Goal: Information Seeking & Learning: Compare options

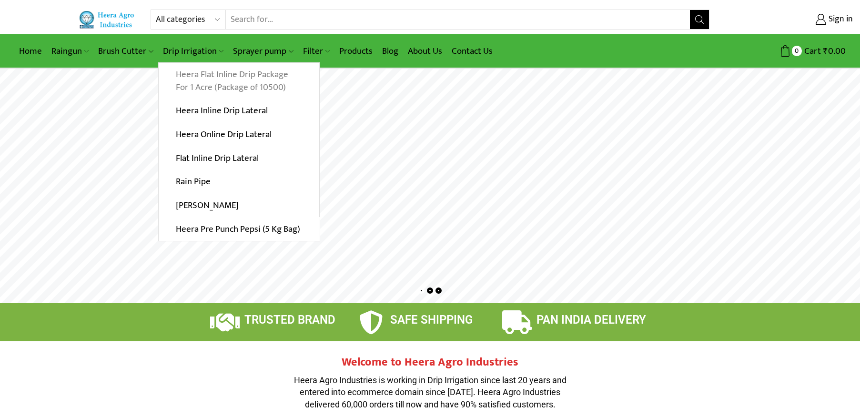
click at [205, 78] on link "Heera Flat Inline Drip Package For 1 Acre (Package of 10500)" at bounding box center [239, 81] width 160 height 37
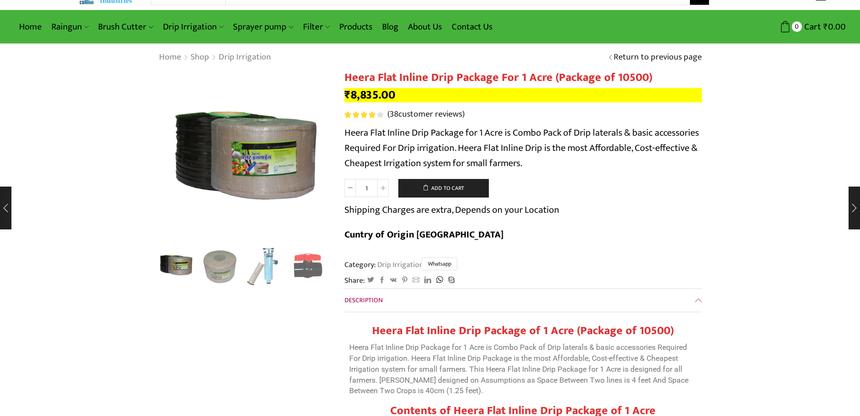
scroll to position [48, 0]
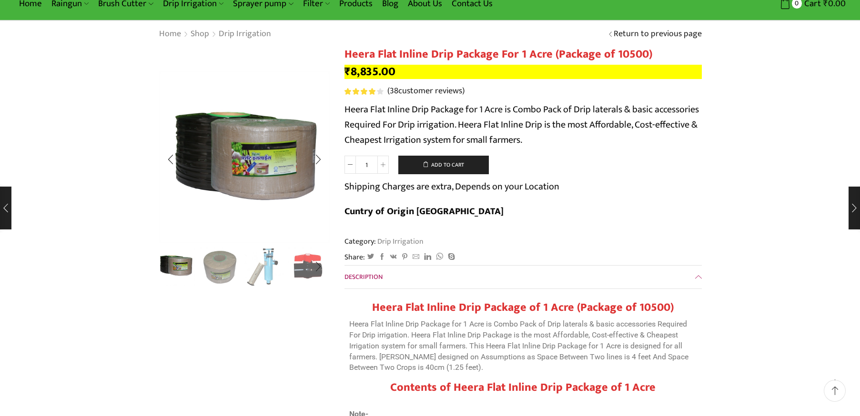
click at [173, 259] on img "1 / 10" at bounding box center [176, 266] width 40 height 40
click at [221, 260] on img "2 / 10" at bounding box center [220, 266] width 40 height 40
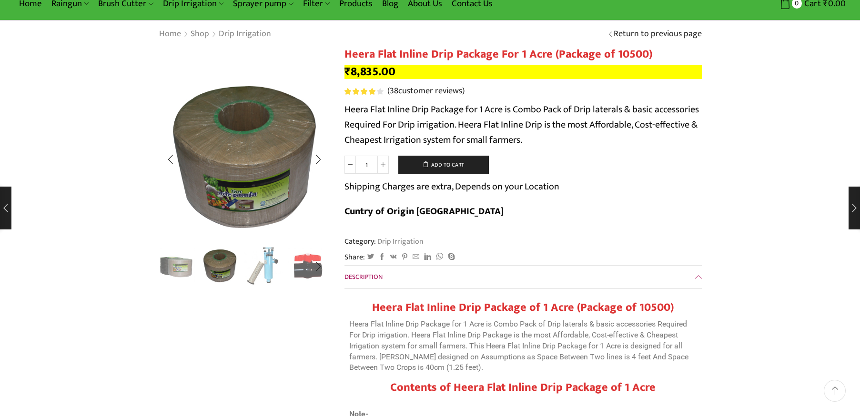
click at [250, 262] on img "3 / 10" at bounding box center [264, 266] width 40 height 40
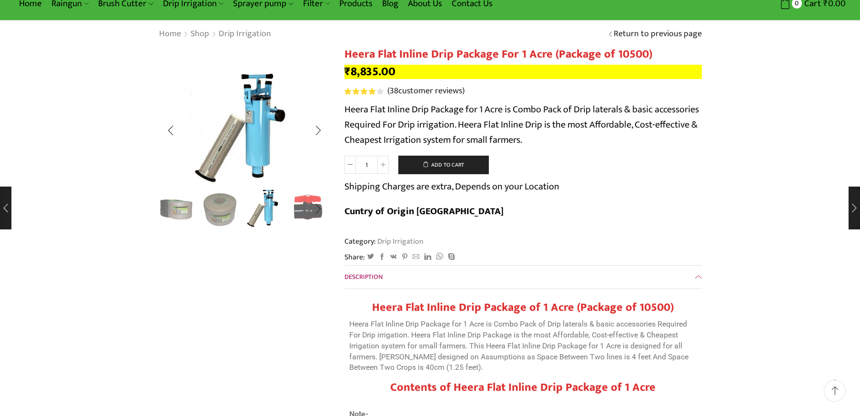
click at [301, 214] on img "4 / 10" at bounding box center [308, 209] width 40 height 40
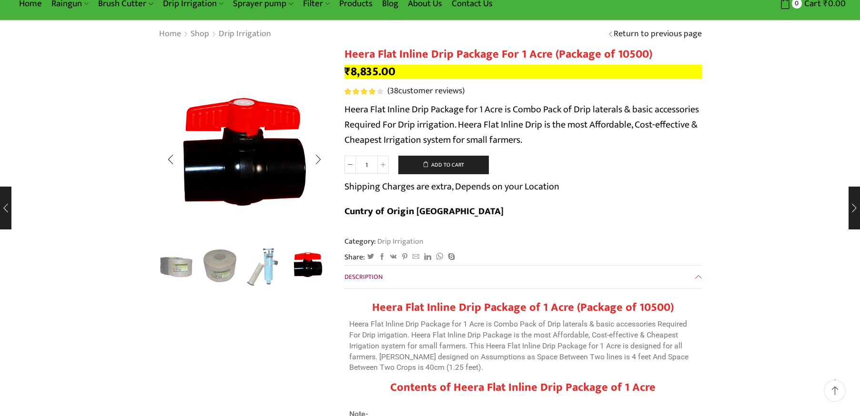
click at [213, 260] on img "2 / 10" at bounding box center [220, 266] width 40 height 40
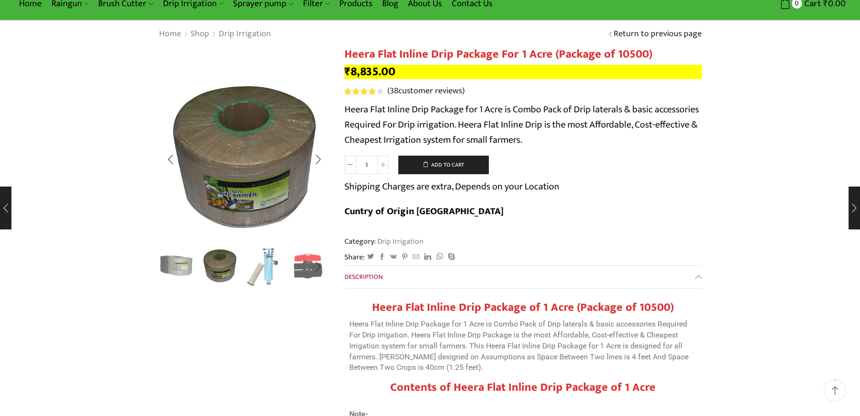
click at [188, 261] on img "1 / 10" at bounding box center [176, 266] width 40 height 40
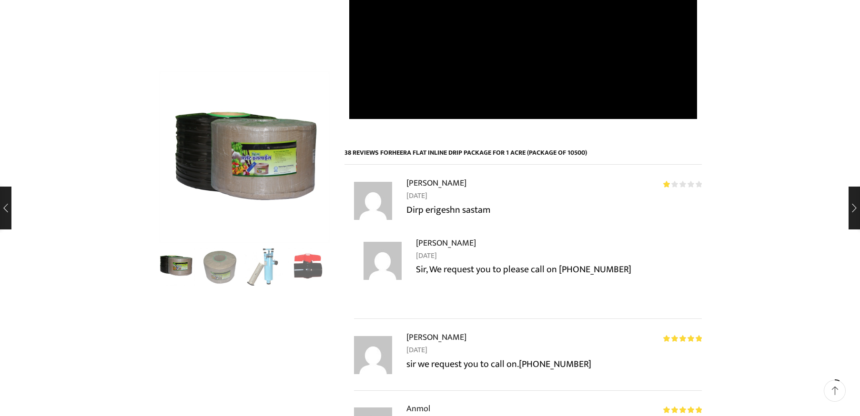
scroll to position [667, 0]
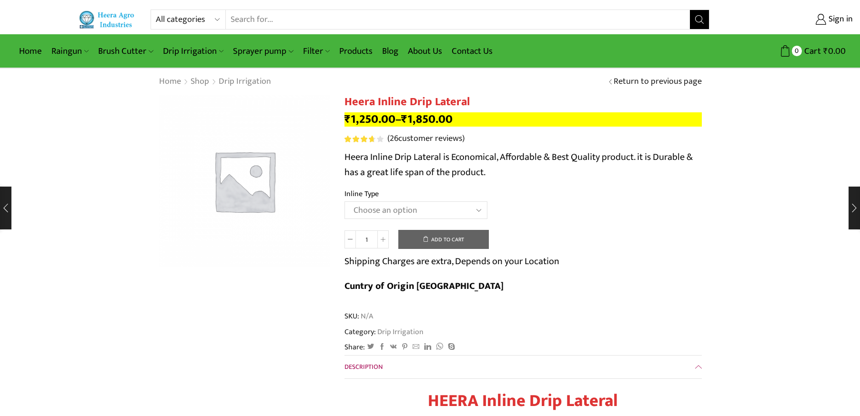
click at [449, 207] on select "Choose an option Heera Inline 12 MM (30CM) Heera Inline 12 MM (38CM) Heera Inli…" at bounding box center [415, 210] width 143 height 18
click at [344, 201] on select "Choose an option Heera Inline 12 MM (30CM) Heera Inline 12 MM (38CM) Heera Inli…" at bounding box center [415, 210] width 143 height 18
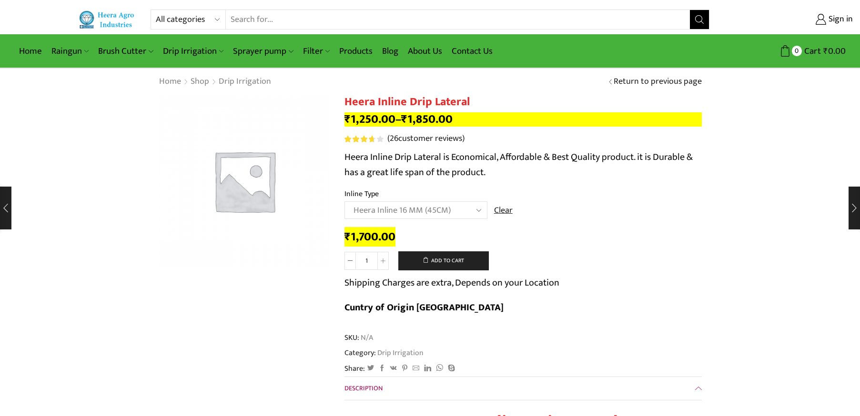
click at [408, 211] on select "Choose an option Heera Inline 12 MM (30CM) Heera Inline 12 MM (38CM) Heera Inli…" at bounding box center [415, 210] width 143 height 18
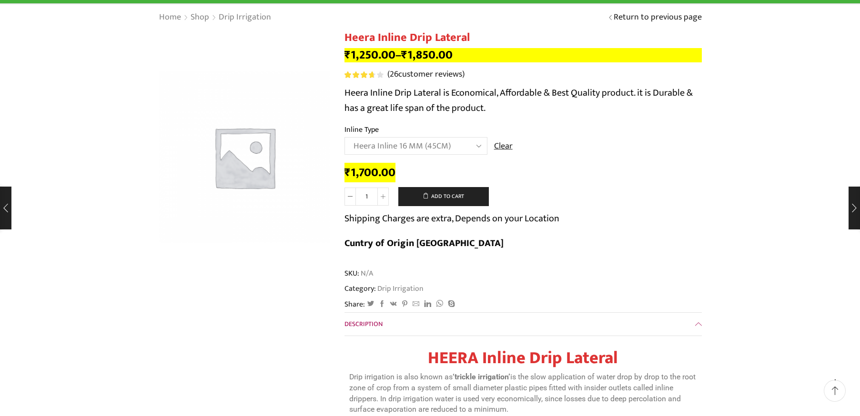
scroll to position [48, 0]
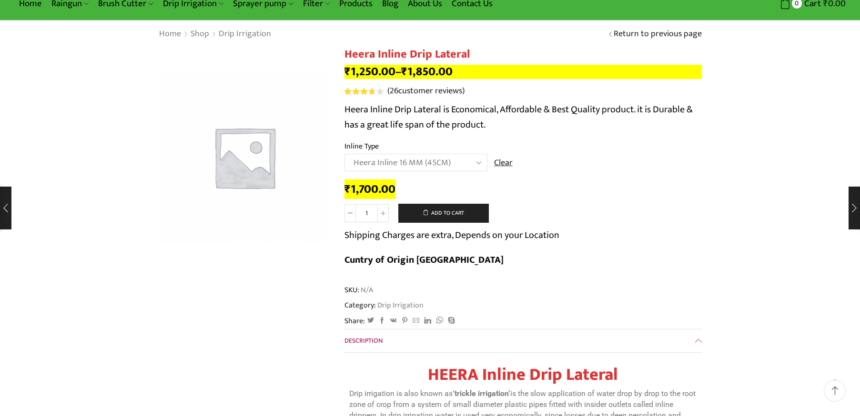
click at [421, 161] on select "Choose an option Heera Inline 12 MM (30CM) Heera Inline 12 MM (38CM) Heera Inli…" at bounding box center [415, 163] width 143 height 18
click at [344, 154] on select "Choose an option Heera Inline 12 MM (30CM) Heera Inline 12 MM (38CM) Heera Inli…" at bounding box center [415, 163] width 143 height 18
click at [421, 166] on select "Choose an option Heera Inline 12 MM (30CM) Heera Inline 12 MM (38CM) Heera Inli…" at bounding box center [415, 163] width 143 height 18
click at [344, 154] on select "Choose an option Heera Inline 12 MM (30CM) Heera Inline 12 MM (38CM) Heera Inli…" at bounding box center [415, 163] width 143 height 18
click at [396, 157] on select "Choose an option Heera Inline 12 MM (30CM) Heera Inline 12 MM (38CM) Heera Inli…" at bounding box center [415, 163] width 143 height 18
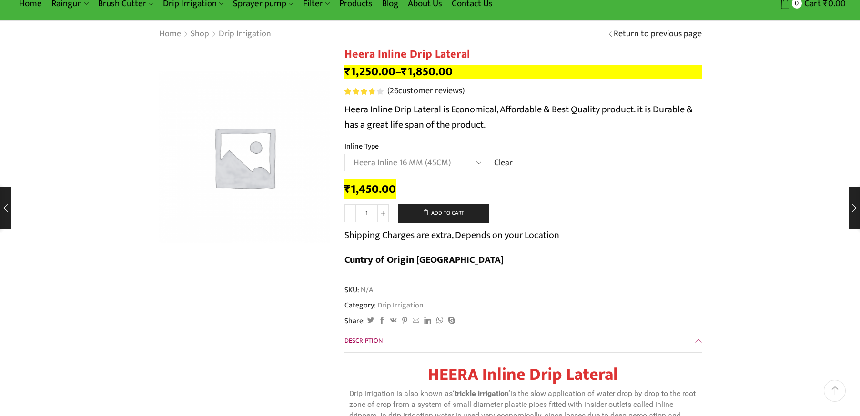
click at [344, 154] on select "Choose an option Heera Inline 12 MM (30CM) Heera Inline 12 MM (38CM) Heera Inli…" at bounding box center [415, 163] width 143 height 18
click at [428, 164] on select "Choose an option Heera Inline 12 MM (30CM) Heera Inline 12 MM (38CM) Heera Inli…" at bounding box center [415, 163] width 143 height 18
click at [344, 154] on select "Choose an option Heera Inline 12 MM (30CM) Heera Inline 12 MM (38CM) Heera Inli…" at bounding box center [415, 163] width 143 height 18
click at [430, 160] on select "Choose an option Heera Inline 12 MM (30CM) Heera Inline 12 MM (38CM) Heera Inli…" at bounding box center [415, 163] width 143 height 18
click at [344, 154] on select "Choose an option Heera Inline 12 MM (30CM) Heera Inline 12 MM (38CM) Heera Inli…" at bounding box center [415, 163] width 143 height 18
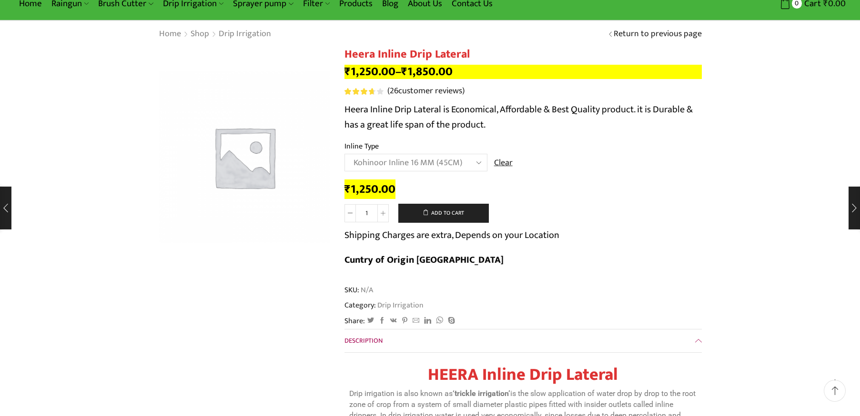
click at [428, 164] on select "Choose an option Heera Inline 12 MM (30CM) Heera Inline 12 MM (38CM) Heera Inli…" at bounding box center [415, 163] width 143 height 18
select select "Heera Inline 20 MM (38CM)"
click at [344, 154] on select "Choose an option Heera Inline 12 MM (30CM) Heera Inline 12 MM (38CM) Heera Inli…" at bounding box center [415, 163] width 143 height 18
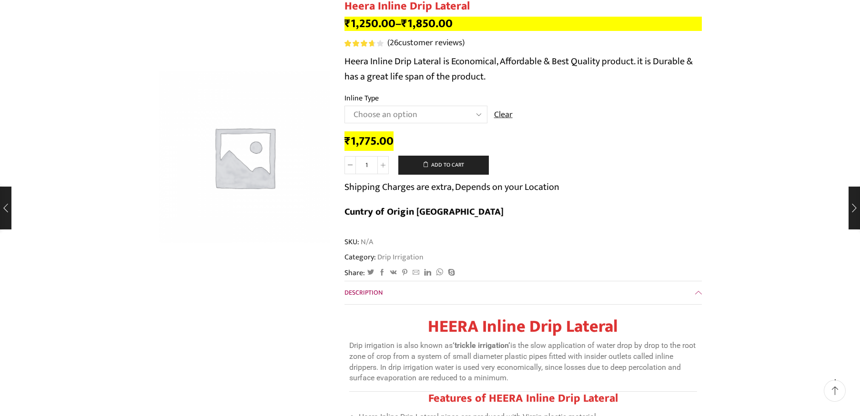
scroll to position [95, 0]
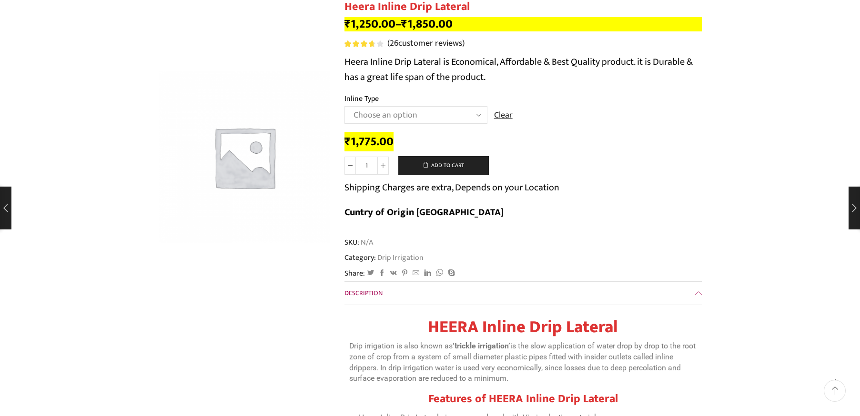
click at [400, 115] on select "Choose an option Heera Inline 12 MM (30CM) Heera Inline 12 MM (38CM) Heera Inli…" at bounding box center [415, 115] width 143 height 18
click at [282, 208] on img at bounding box center [244, 156] width 171 height 171
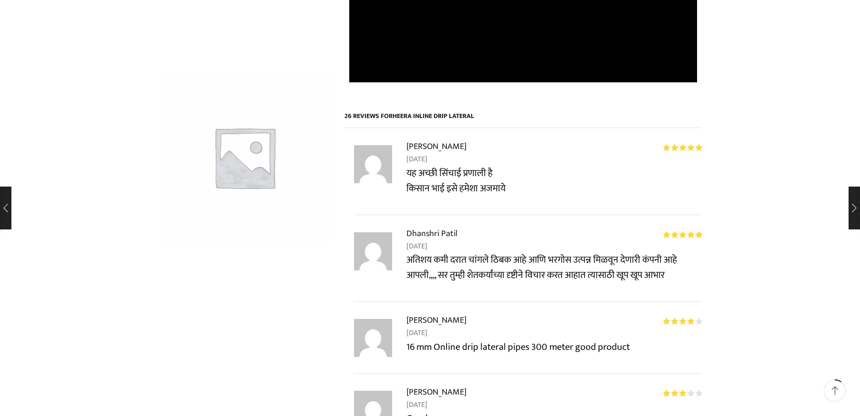
scroll to position [905, 0]
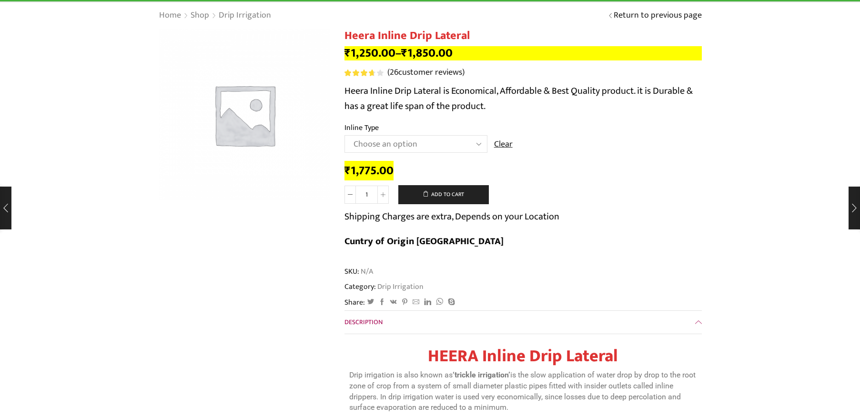
scroll to position [0, 0]
